Goal: Information Seeking & Learning: Learn about a topic

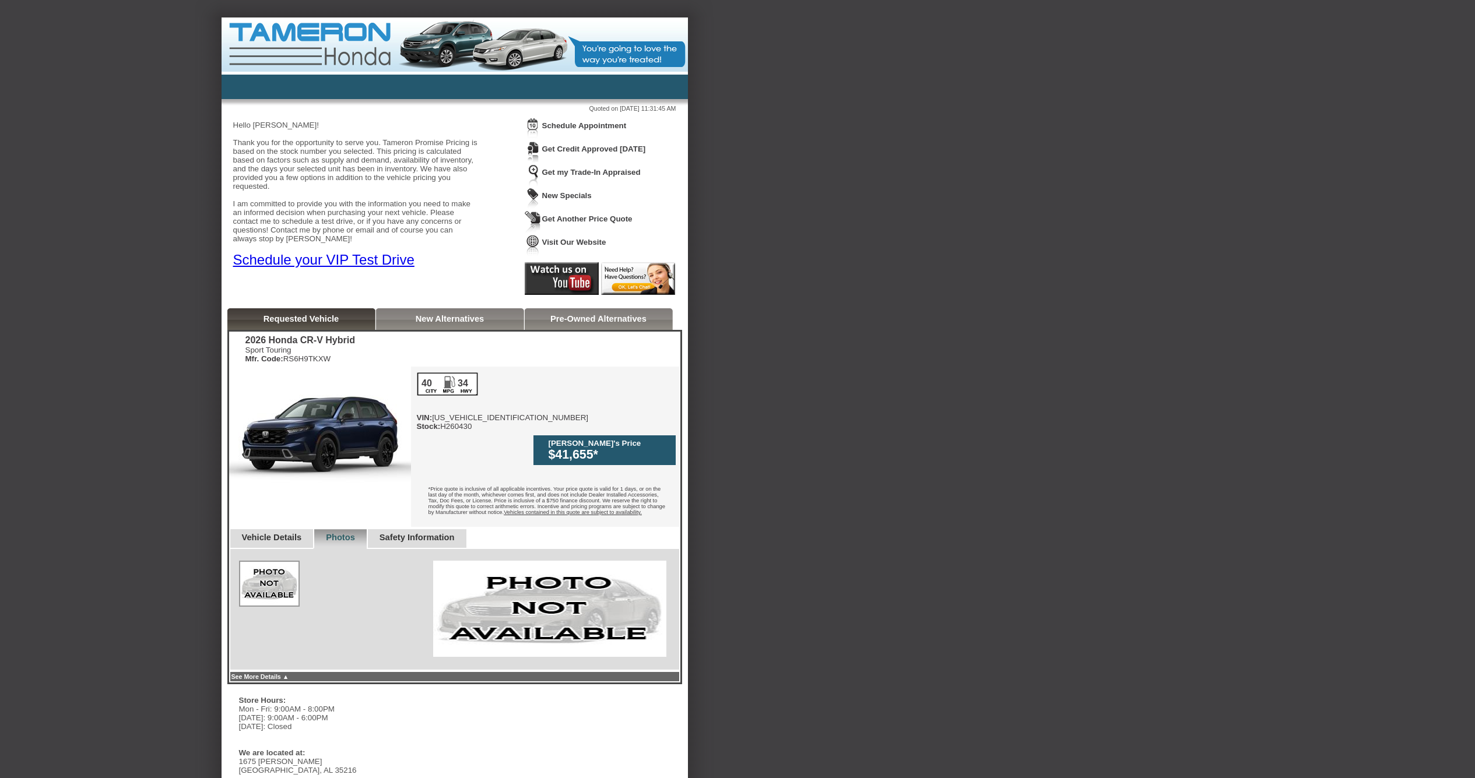
click at [263, 533] on link "Vehicle Details" at bounding box center [272, 537] width 60 height 9
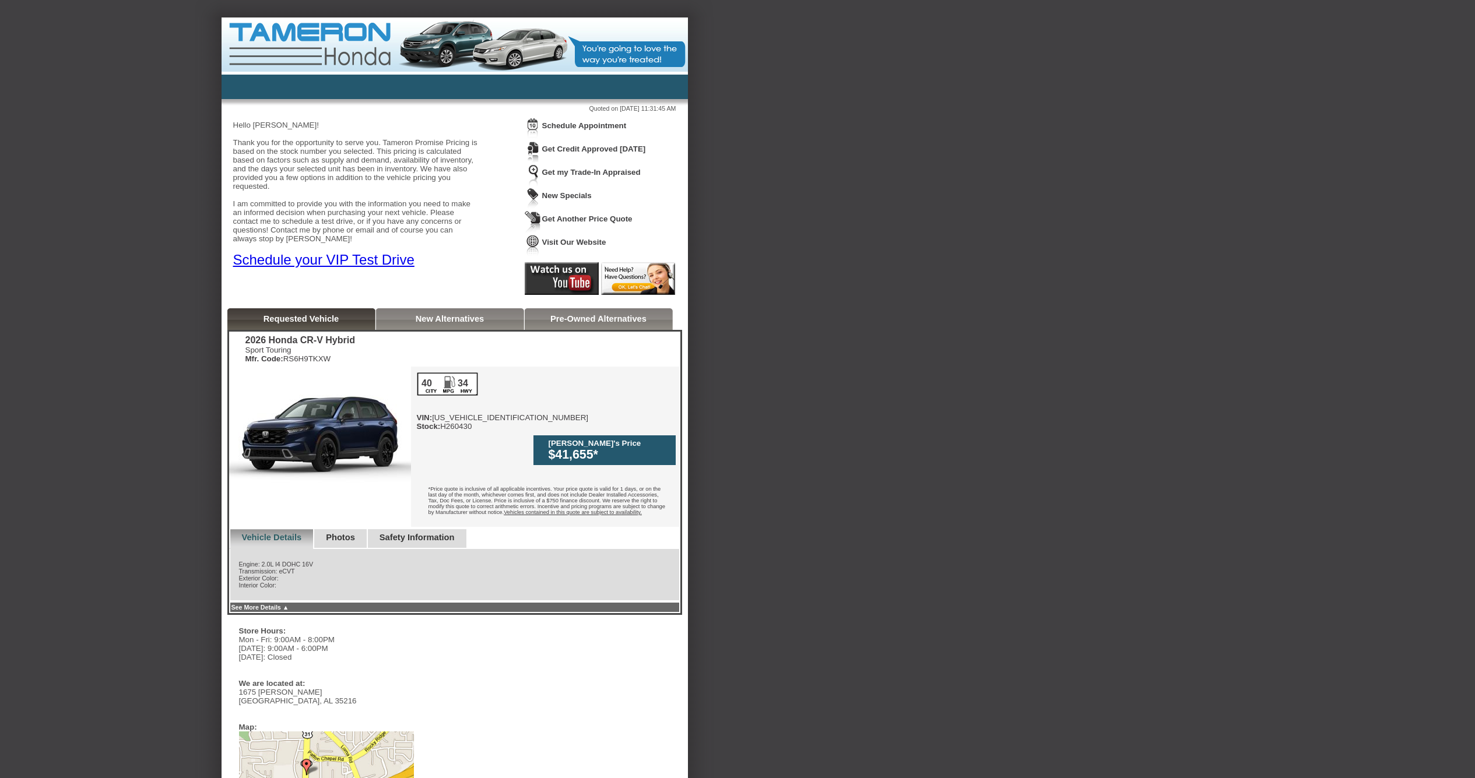
click at [911, 1] on html "Back To Quote Robert, Tameron Honda of Birmingham is more than happy to schedul…" at bounding box center [737, 531] width 1475 height 1062
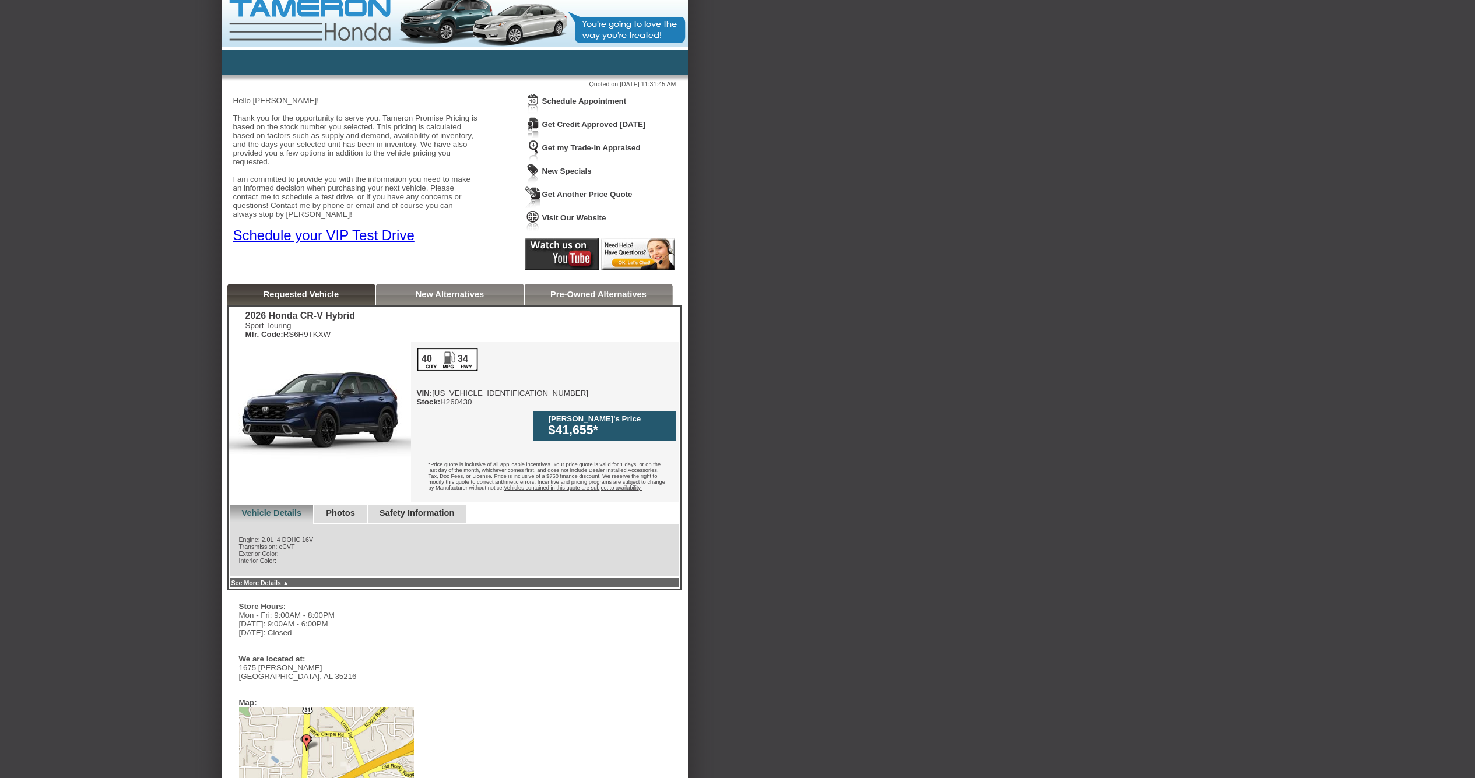
scroll to position [113, 0]
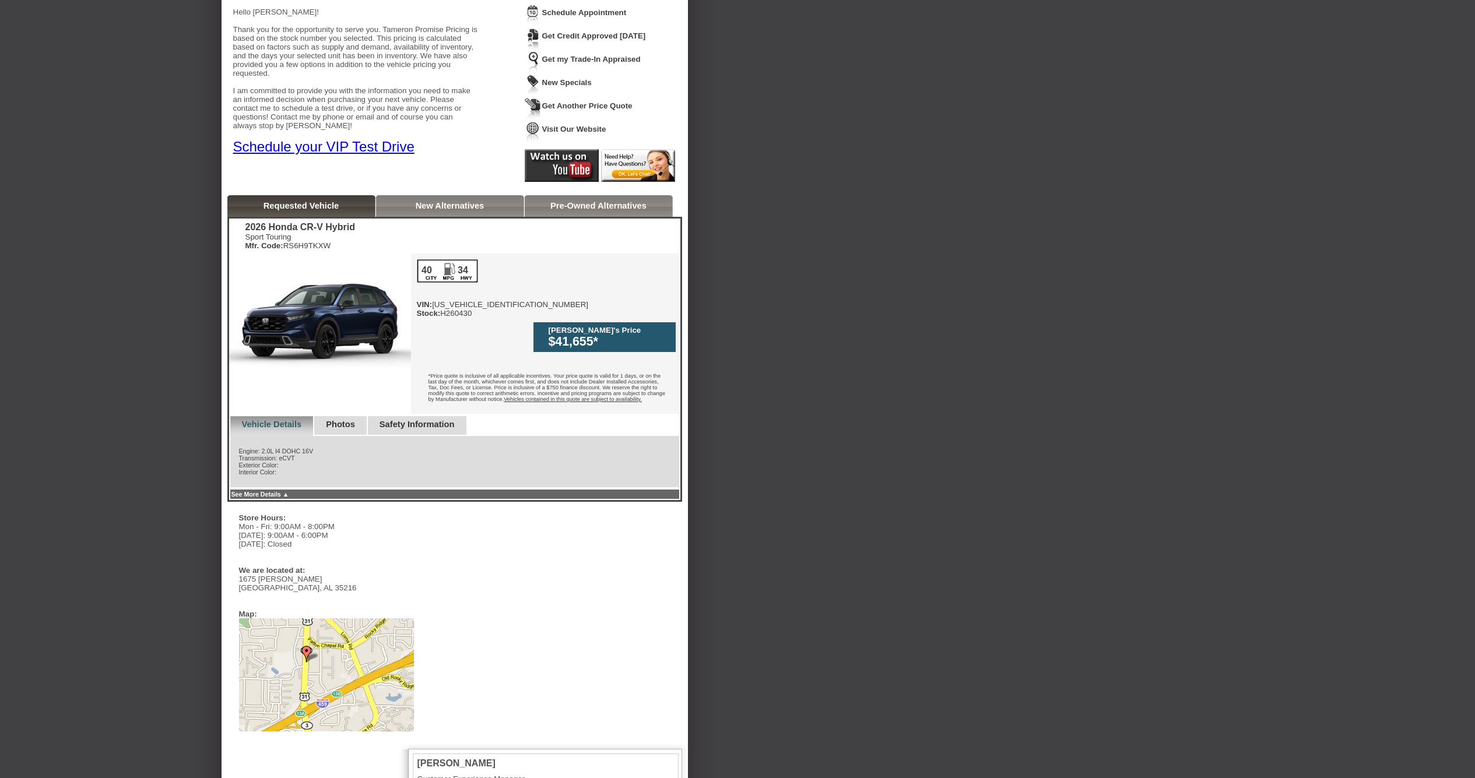
click at [347, 420] on link "Photos" at bounding box center [340, 424] width 29 height 9
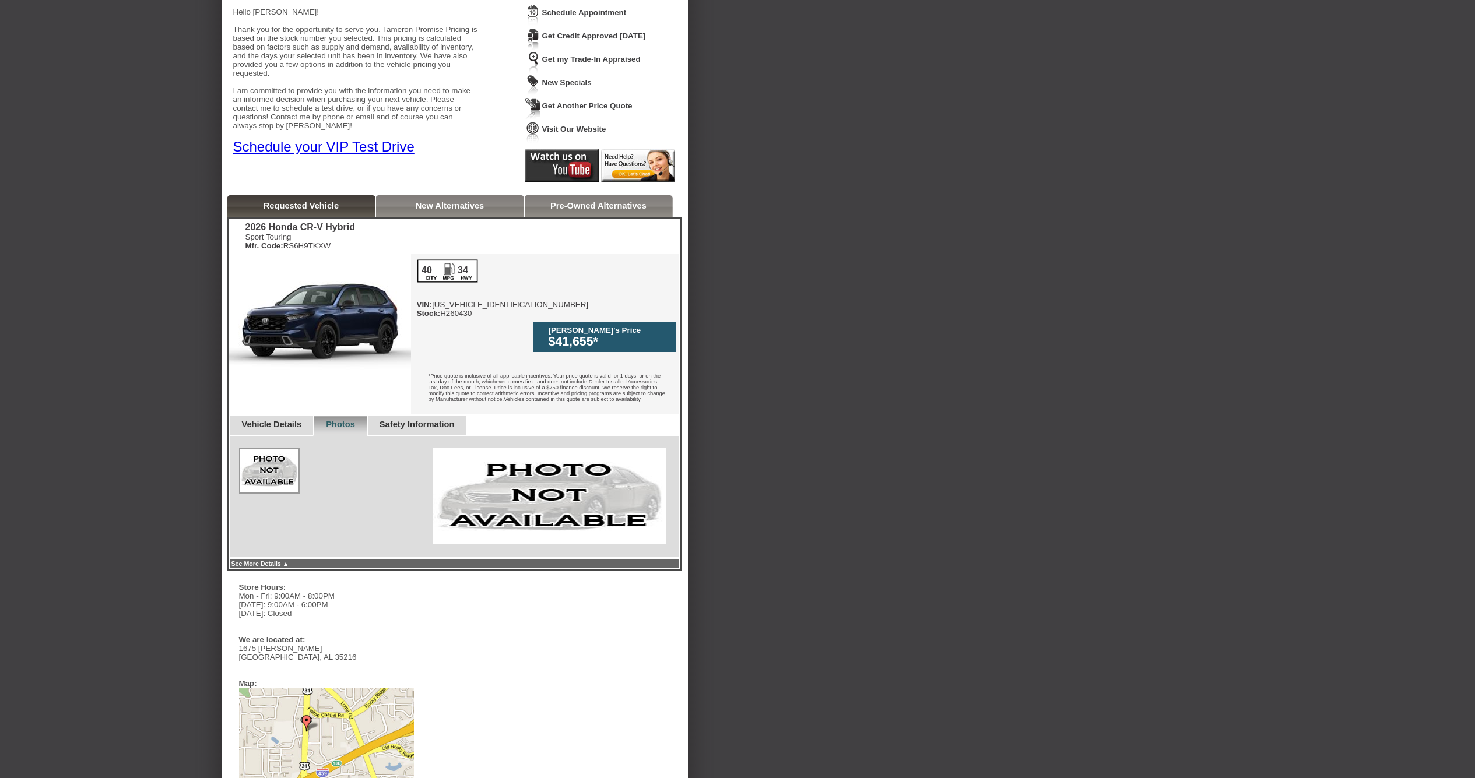
click at [434, 420] on link "Safety Information" at bounding box center [416, 424] width 75 height 9
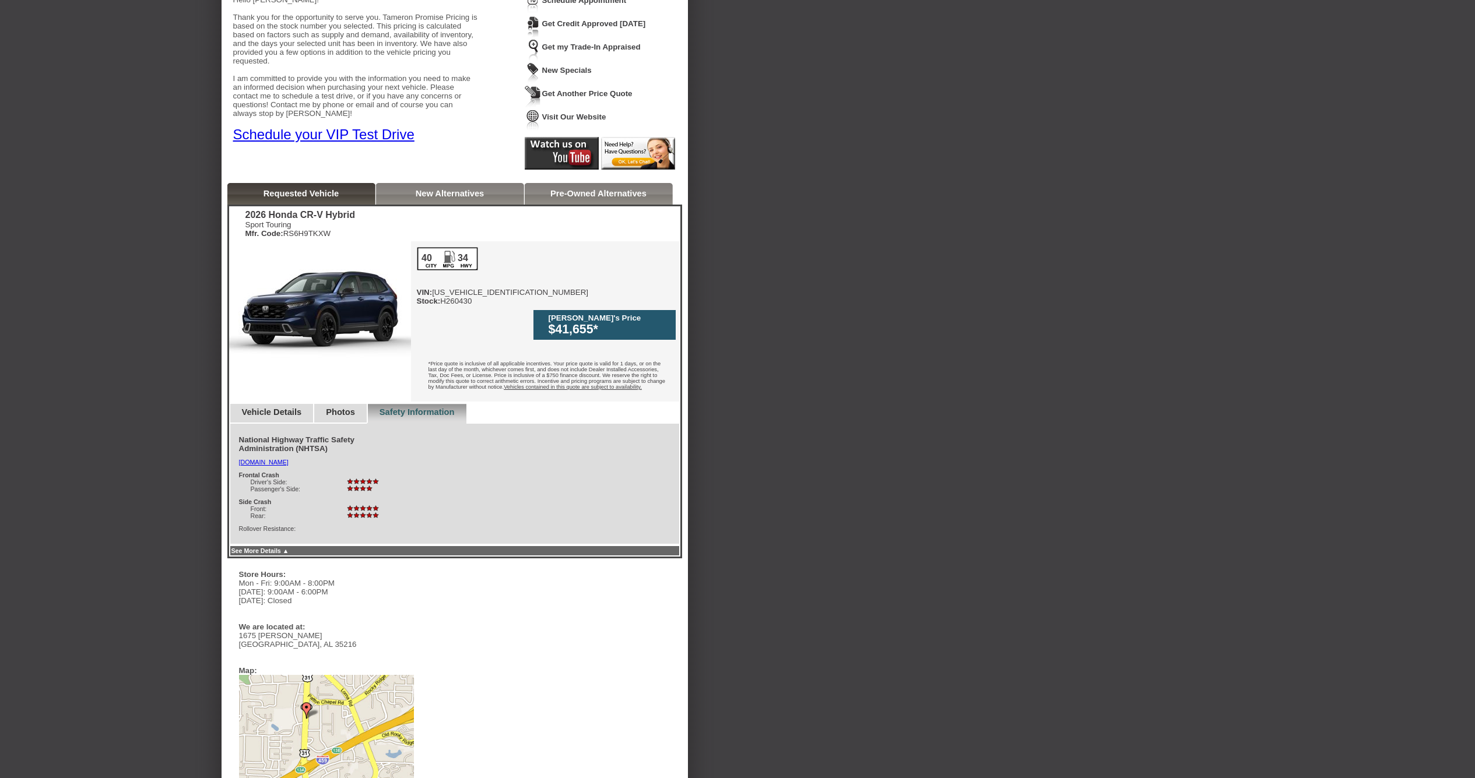
scroll to position [0, 0]
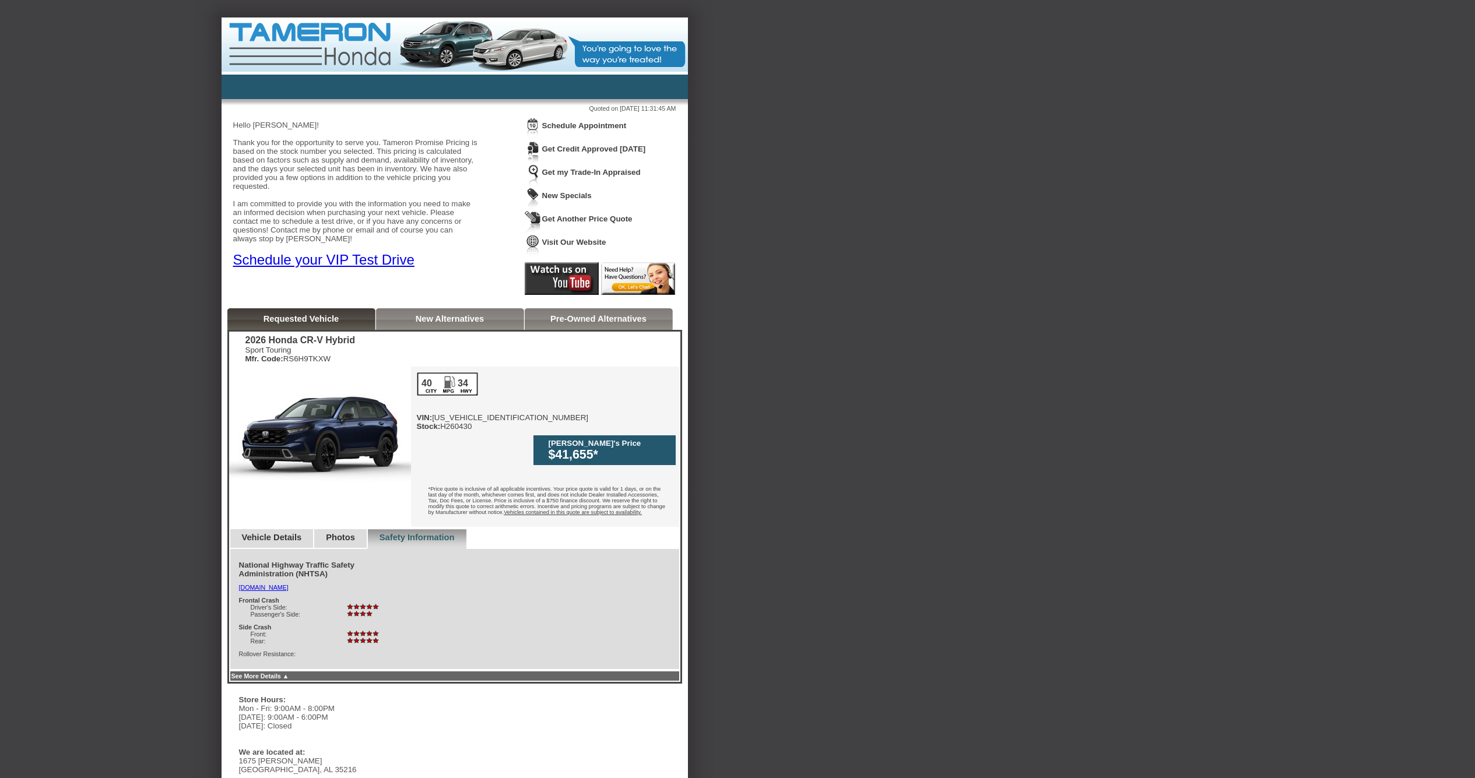
click at [293, 533] on link "Vehicle Details" at bounding box center [272, 537] width 60 height 9
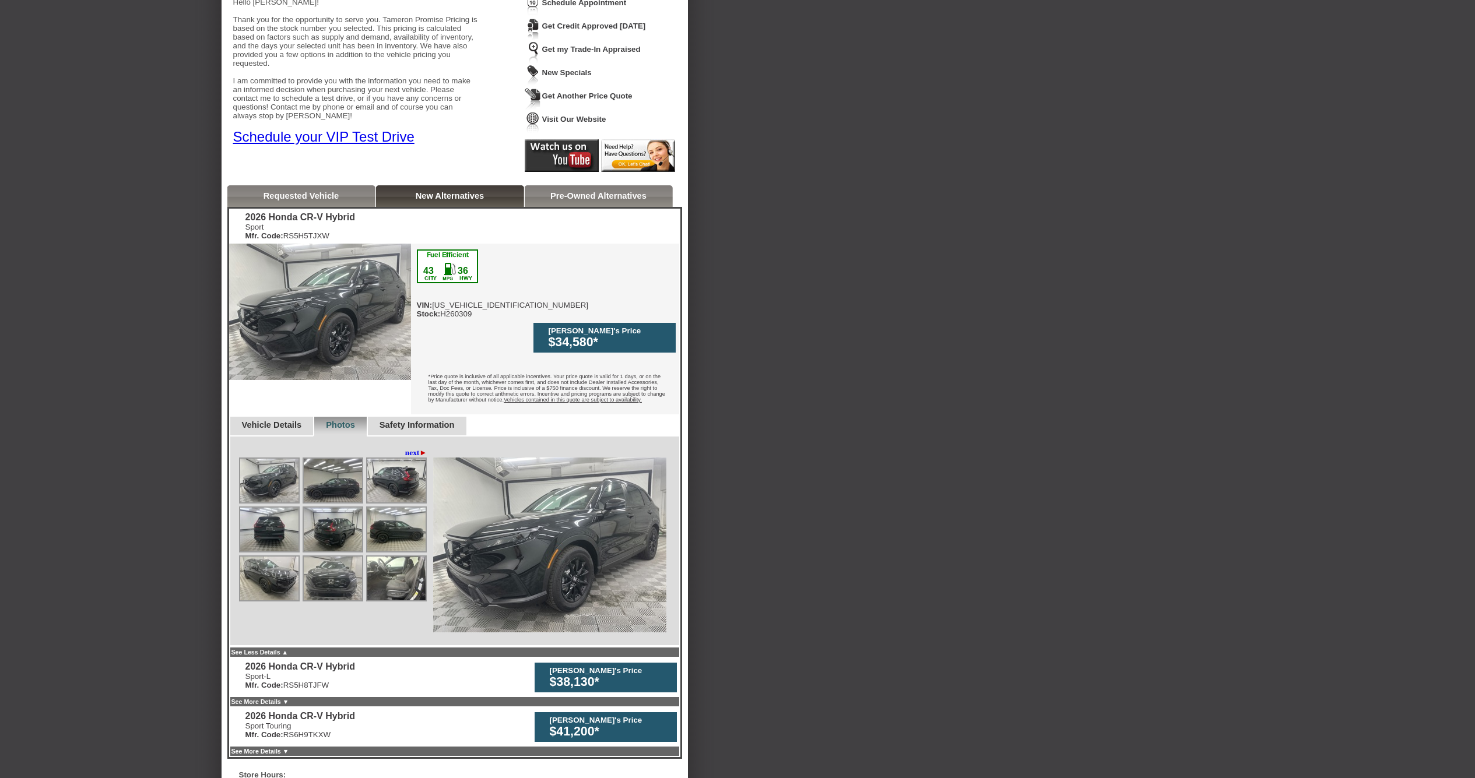
scroll to position [97, 0]
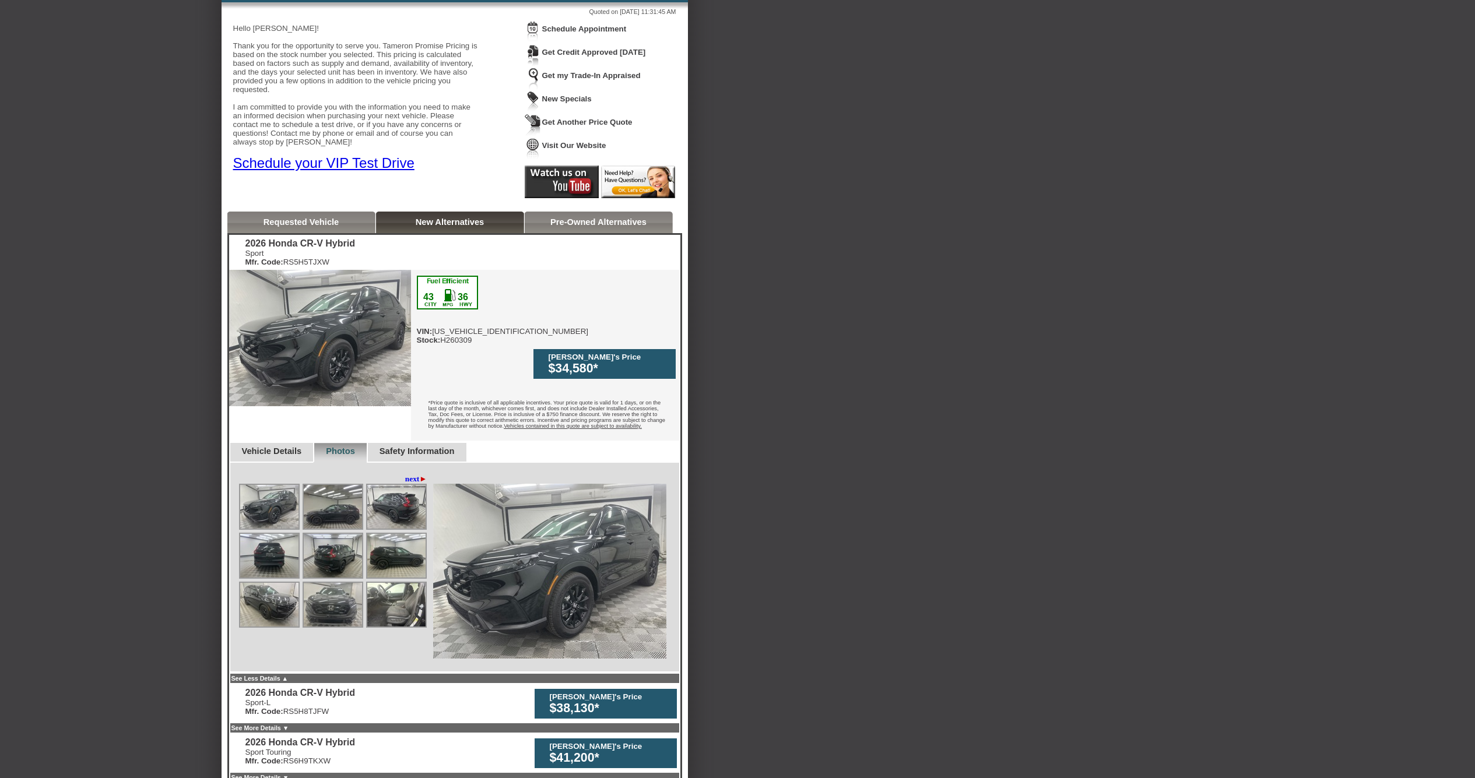
click at [287, 447] on link "Vehicle Details" at bounding box center [272, 451] width 60 height 9
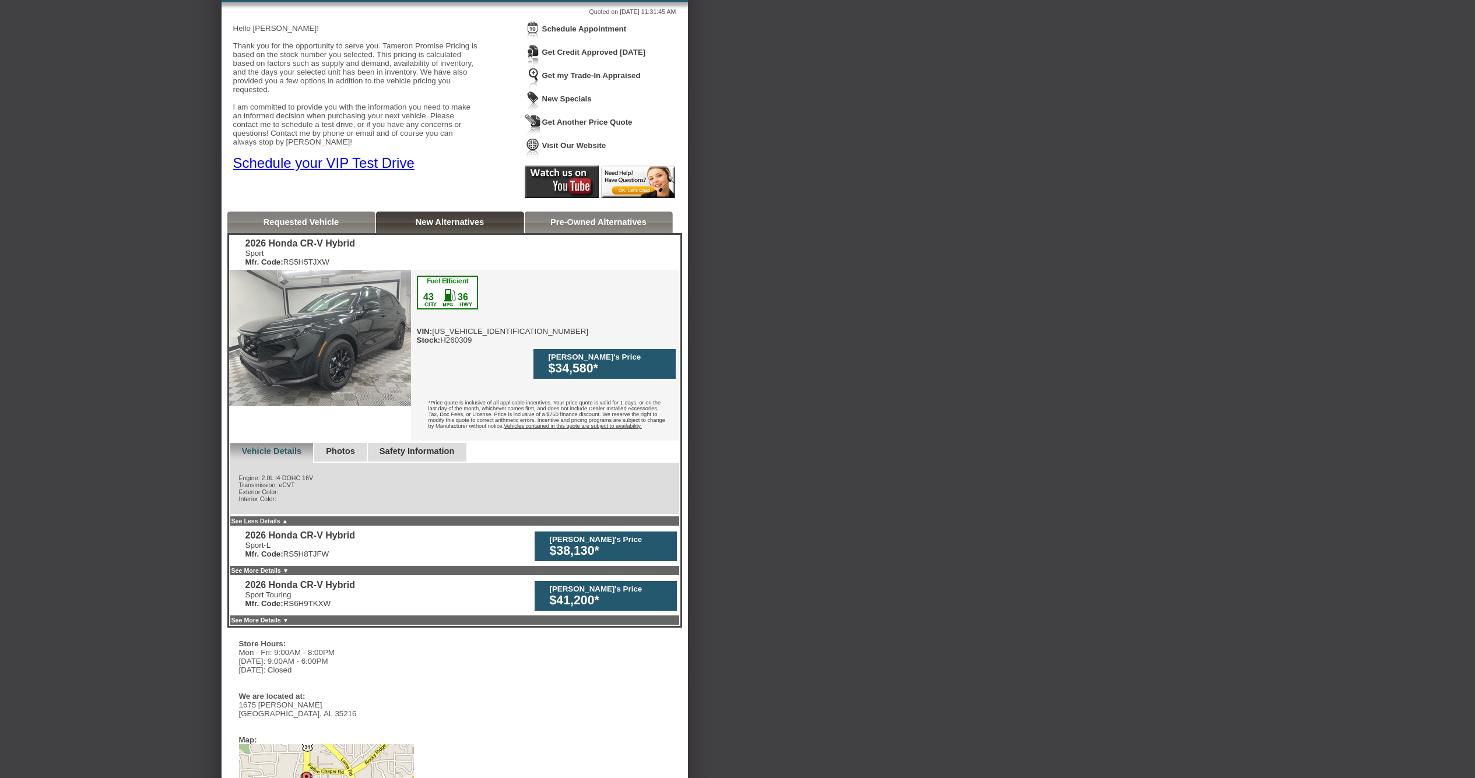
click at [347, 447] on link "Photos" at bounding box center [340, 451] width 29 height 9
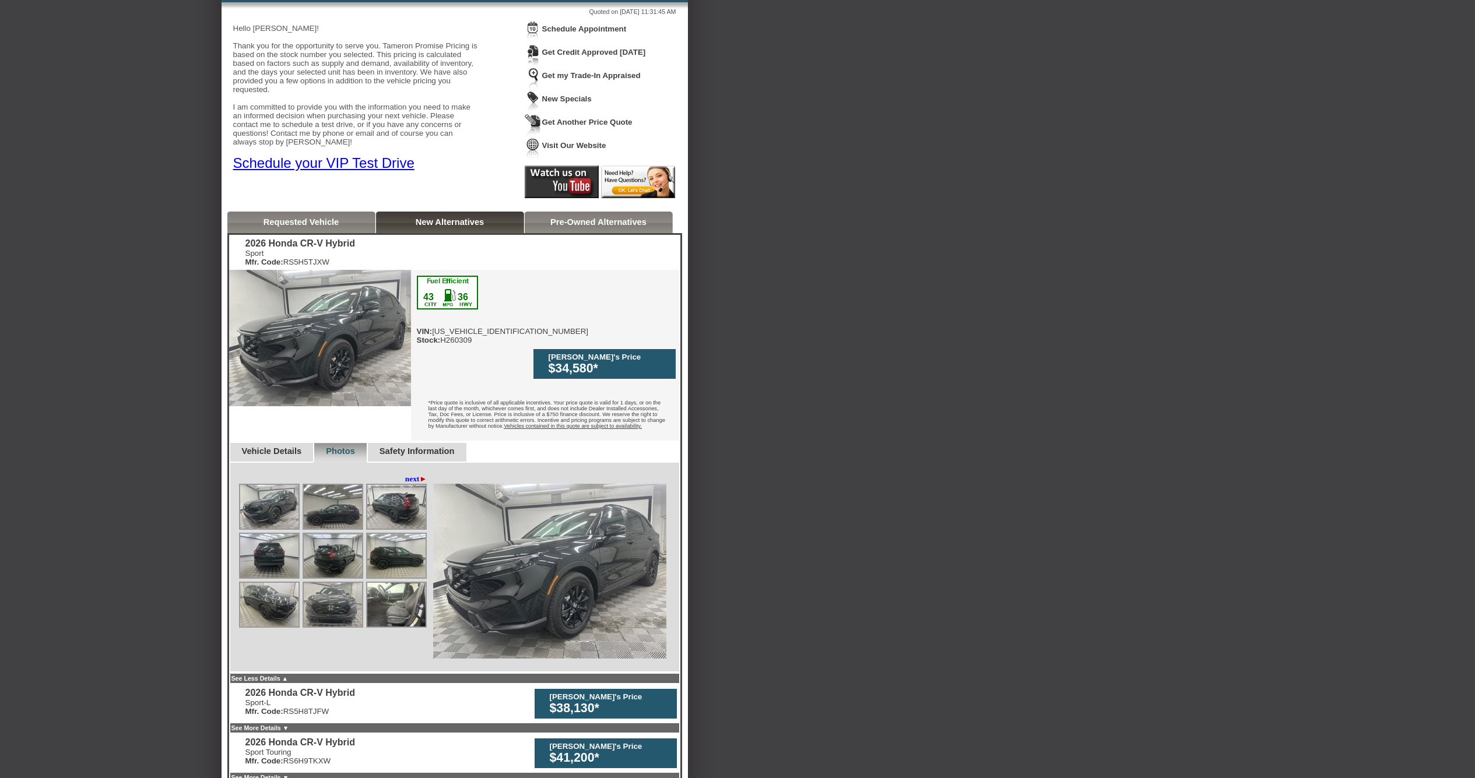
click at [431, 447] on link "Safety Information" at bounding box center [416, 451] width 75 height 9
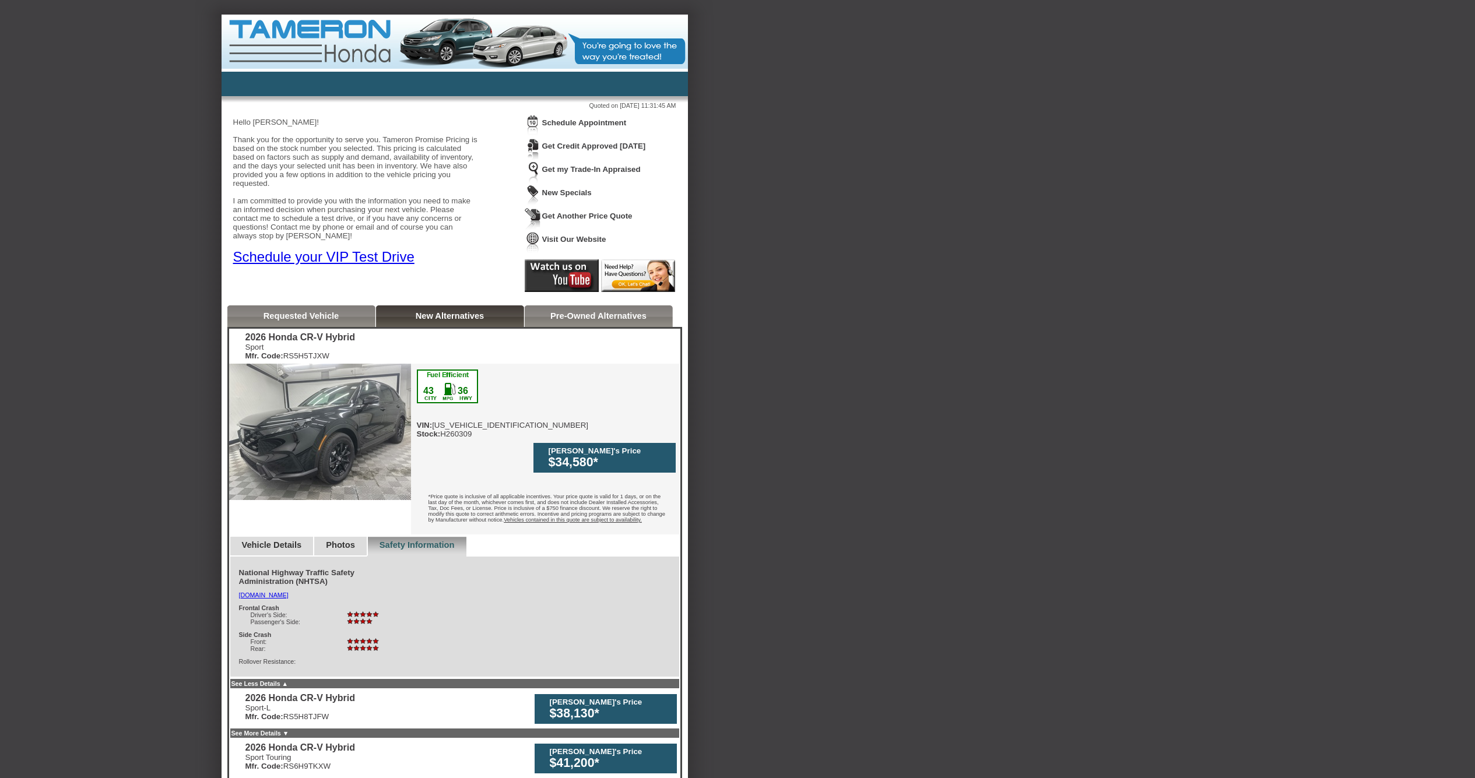
scroll to position [0, 0]
